Goal: Task Accomplishment & Management: Manage account settings

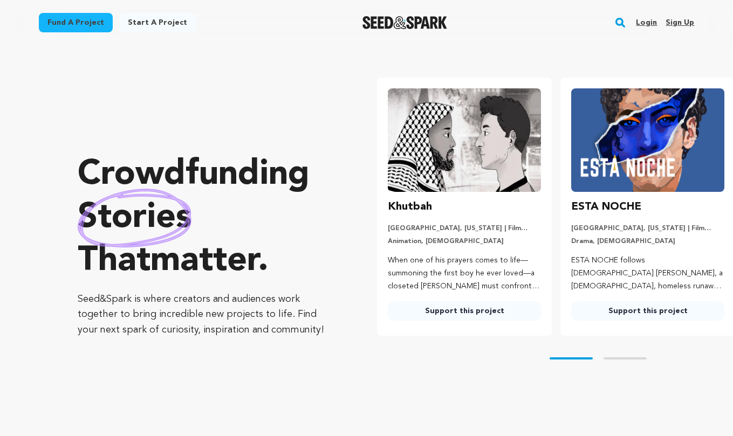
click at [651, 22] on link "Login" at bounding box center [646, 22] width 21 height 17
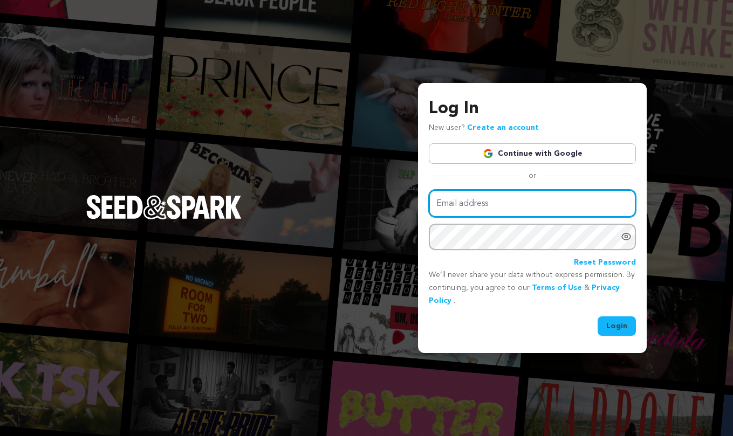
type input "[EMAIL_ADDRESS][DOMAIN_NAME]"
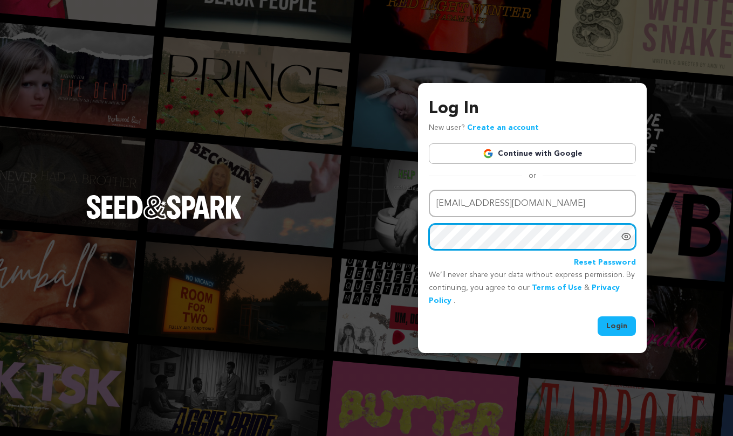
click at [617, 325] on button "Login" at bounding box center [617, 326] width 38 height 19
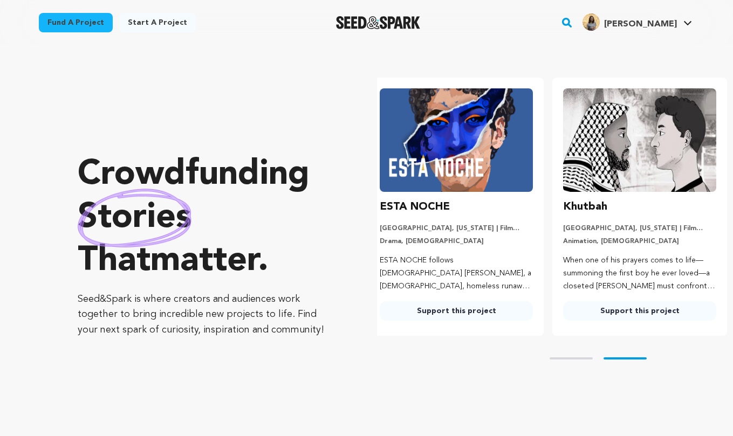
scroll to position [0, 192]
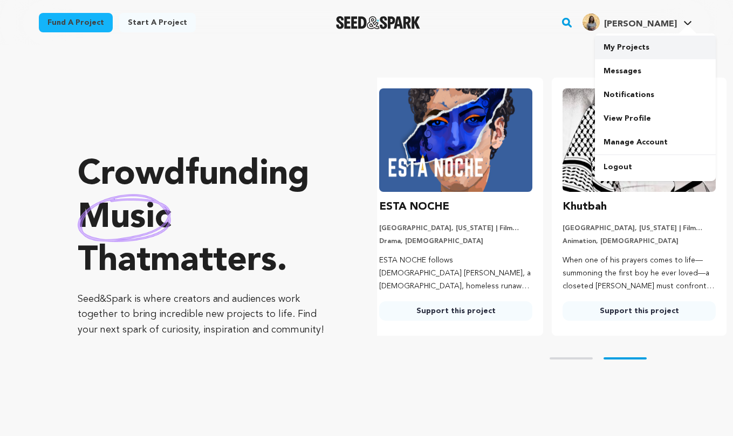
click at [639, 46] on link "My Projects" at bounding box center [655, 48] width 121 height 24
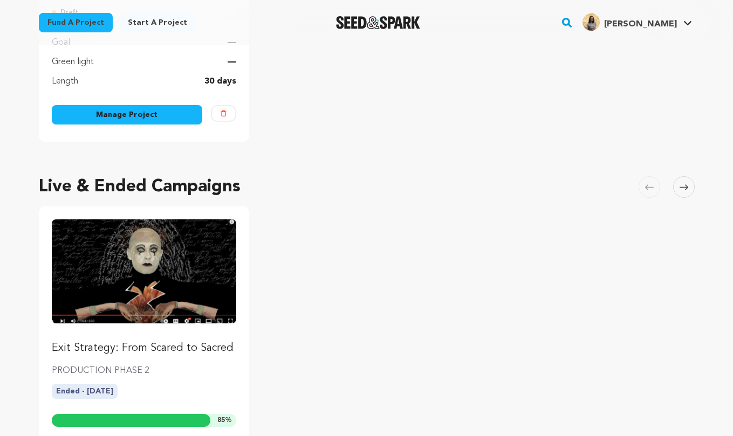
scroll to position [481, 0]
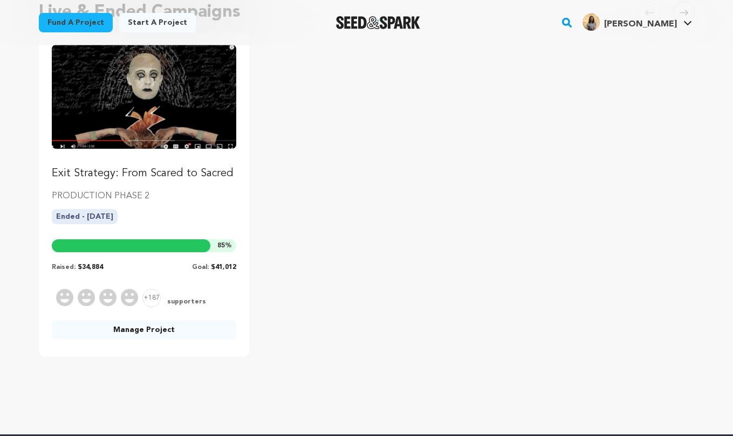
click at [146, 121] on img "Fund Exit Strategy: From Scared to Sacred" at bounding box center [144, 97] width 185 height 104
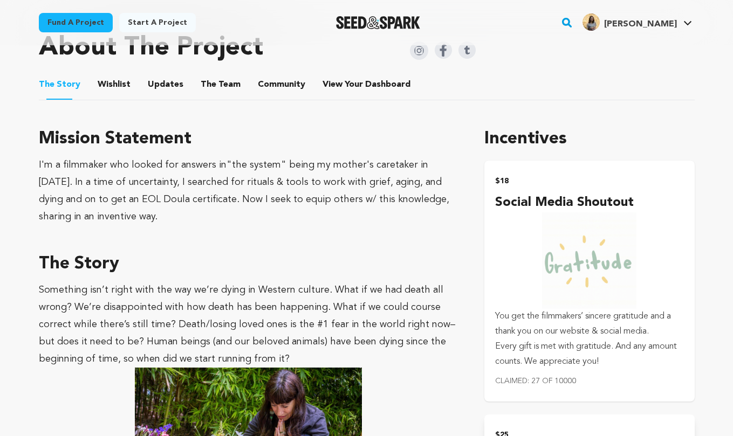
scroll to position [493, 0]
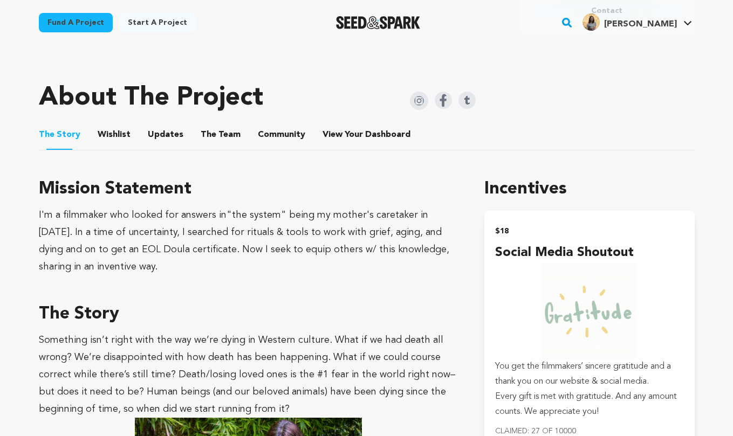
click at [112, 124] on button "Wishlist" at bounding box center [114, 137] width 26 height 26
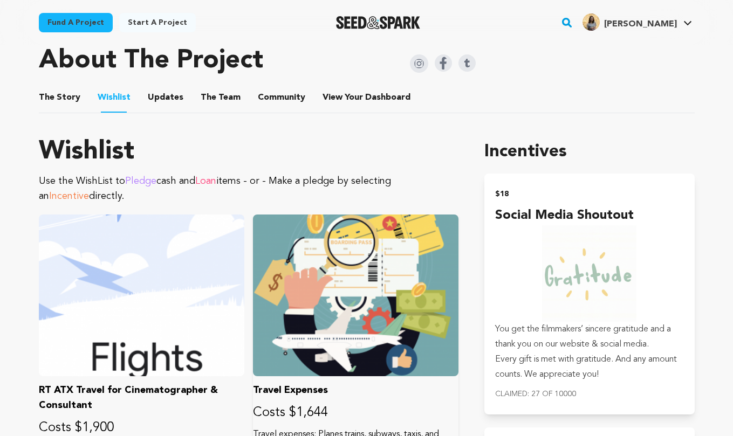
scroll to position [520, 0]
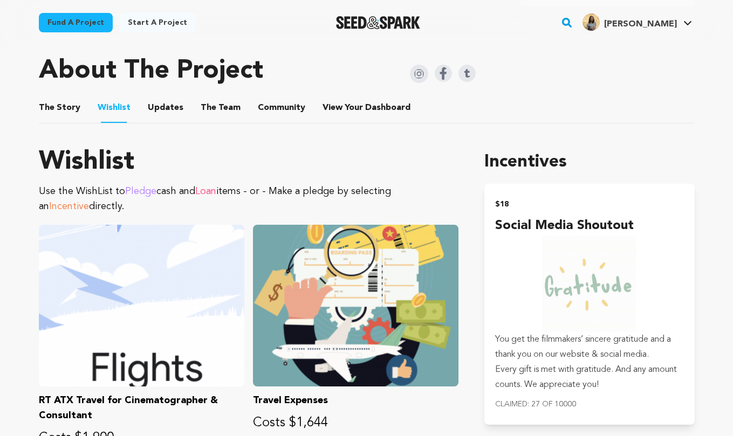
click at [55, 97] on button "The Story" at bounding box center [59, 110] width 26 height 26
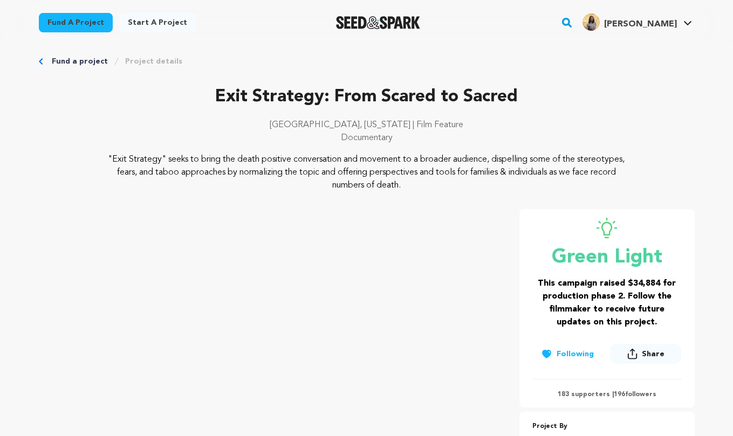
scroll to position [20, 0]
